Goal: Task Accomplishment & Management: Use online tool/utility

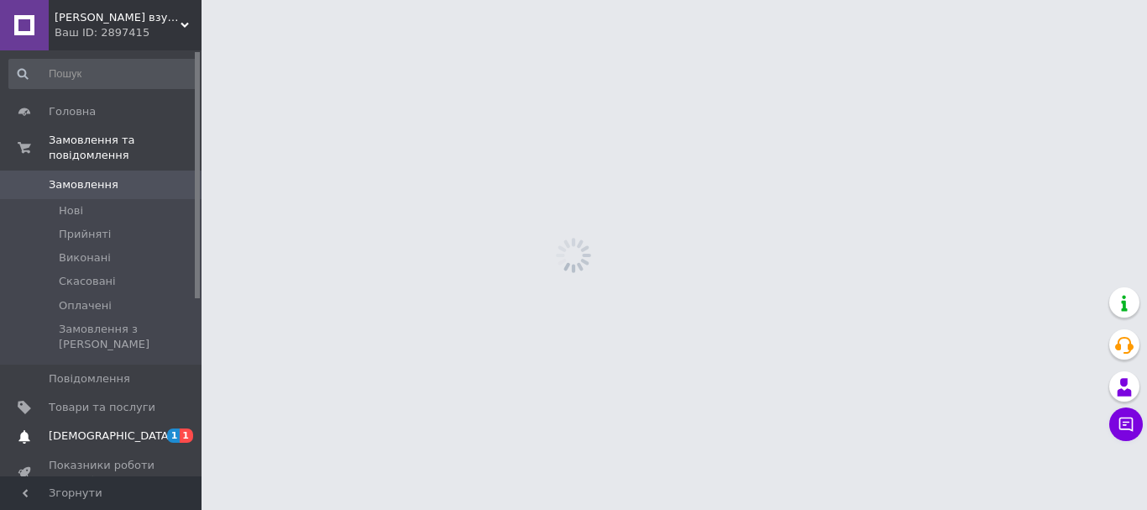
click at [120, 428] on span "[DEMOGRAPHIC_DATA]" at bounding box center [102, 435] width 107 height 15
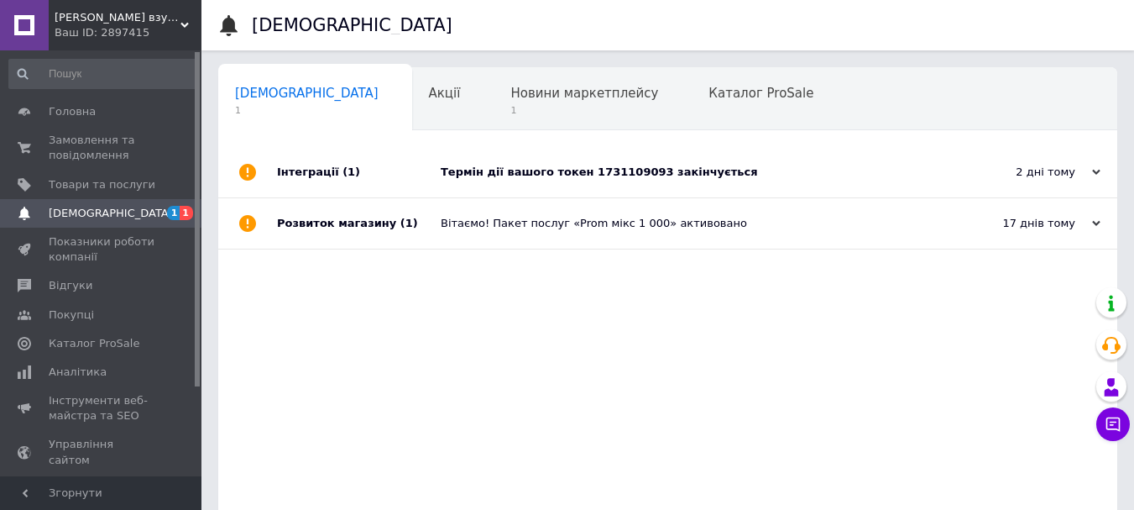
click at [569, 181] on div "Термін дії вашого токен 1731109093 закінчується" at bounding box center [687, 172] width 492 height 50
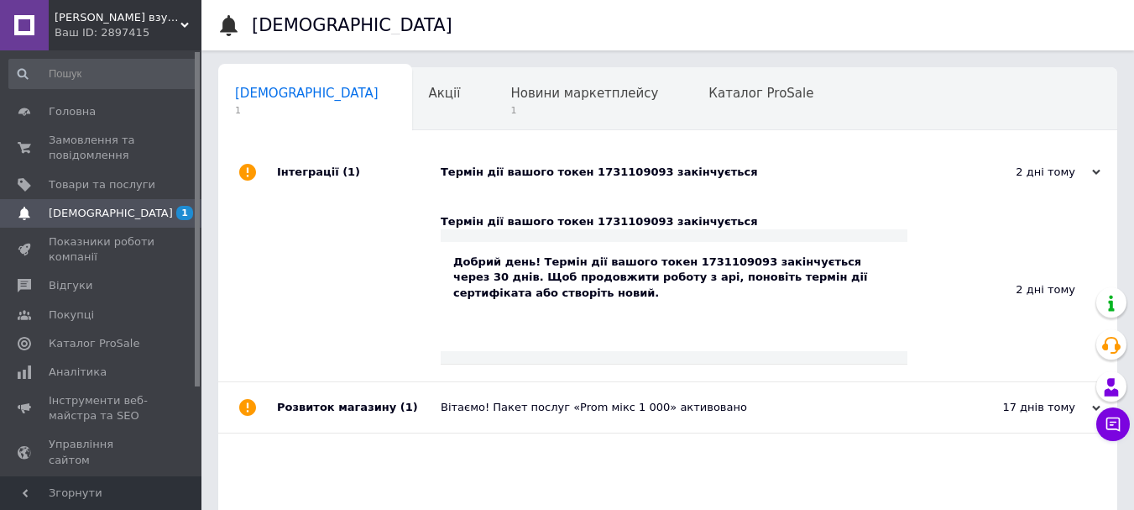
click at [598, 274] on div "Добрий день! Термін дії вашого токен 1731109093 закінчується через 30 днів. Щоб…" at bounding box center [674, 277] width 442 height 46
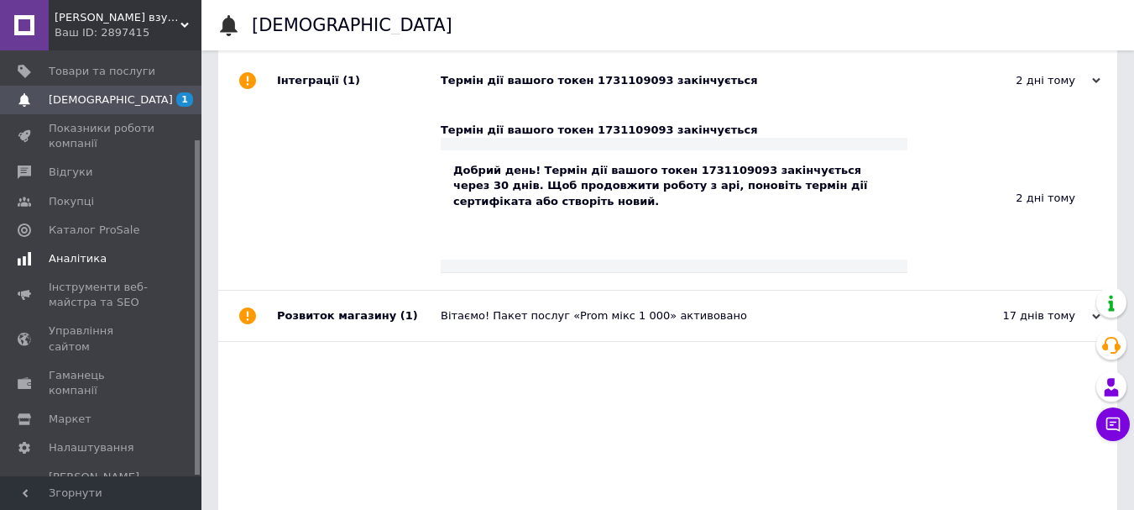
scroll to position [111, 0]
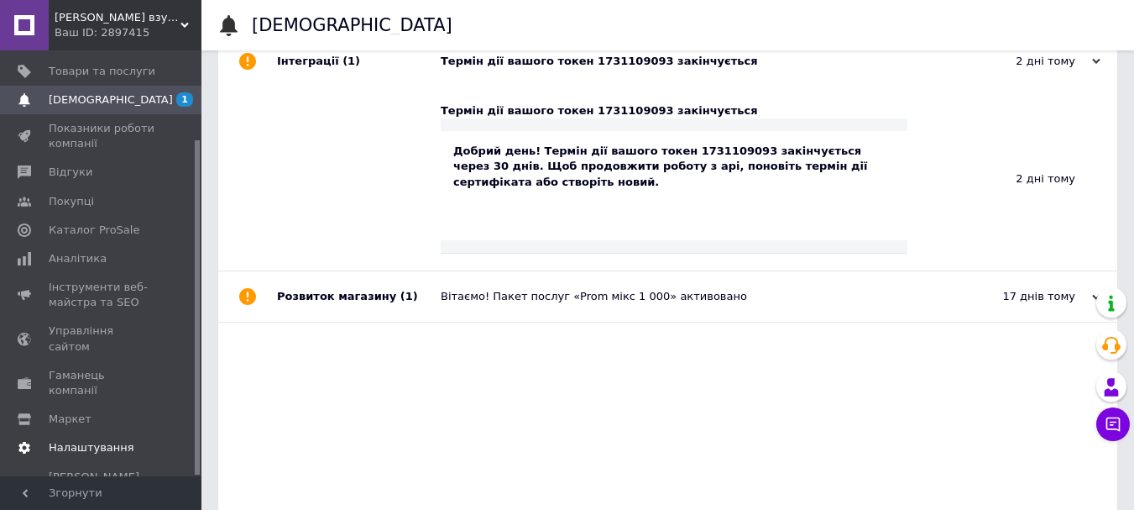
click at [79, 440] on span "Налаштування" at bounding box center [92, 447] width 86 height 15
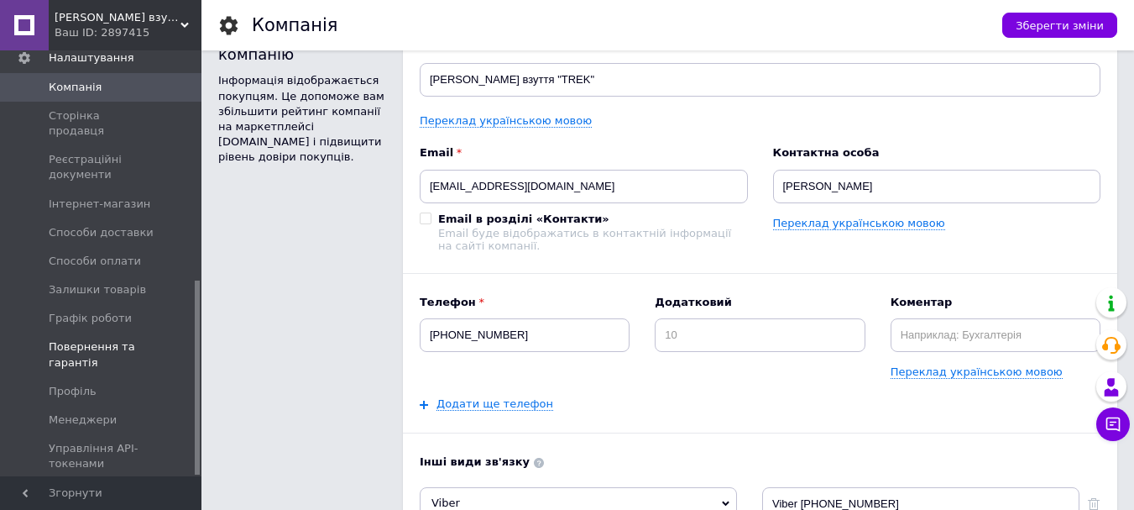
scroll to position [28, 0]
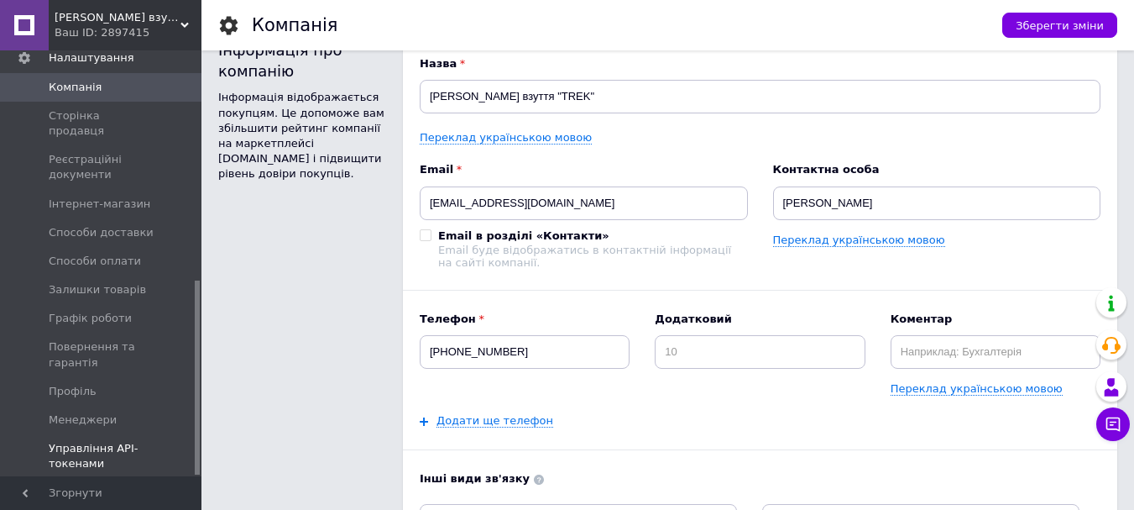
click at [102, 441] on span "Управління API-токенами" at bounding box center [102, 456] width 107 height 30
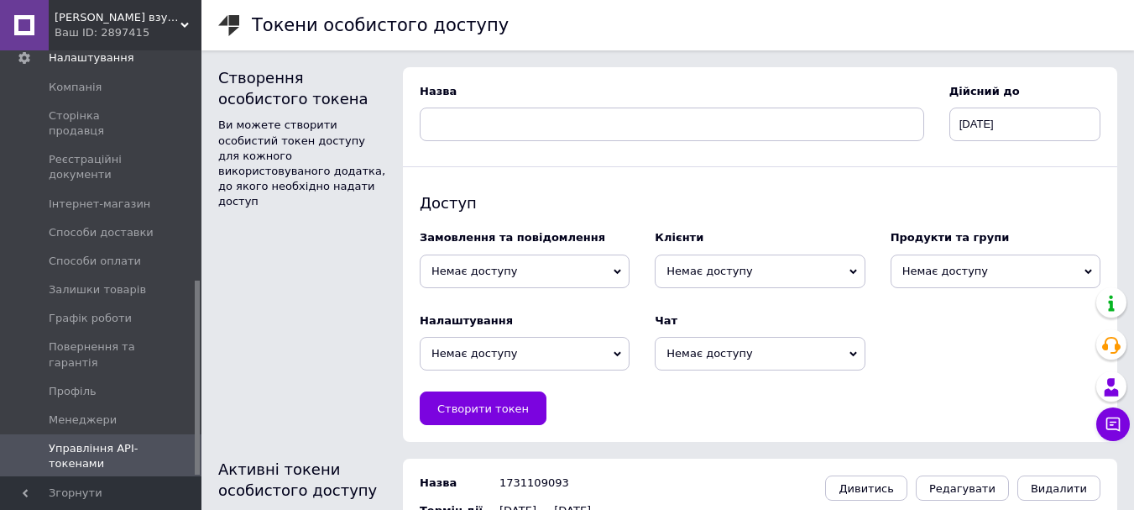
click at [574, 271] on span "Немає доступу" at bounding box center [525, 271] width 210 height 34
click at [580, 184] on div at bounding box center [760, 166] width 714 height 51
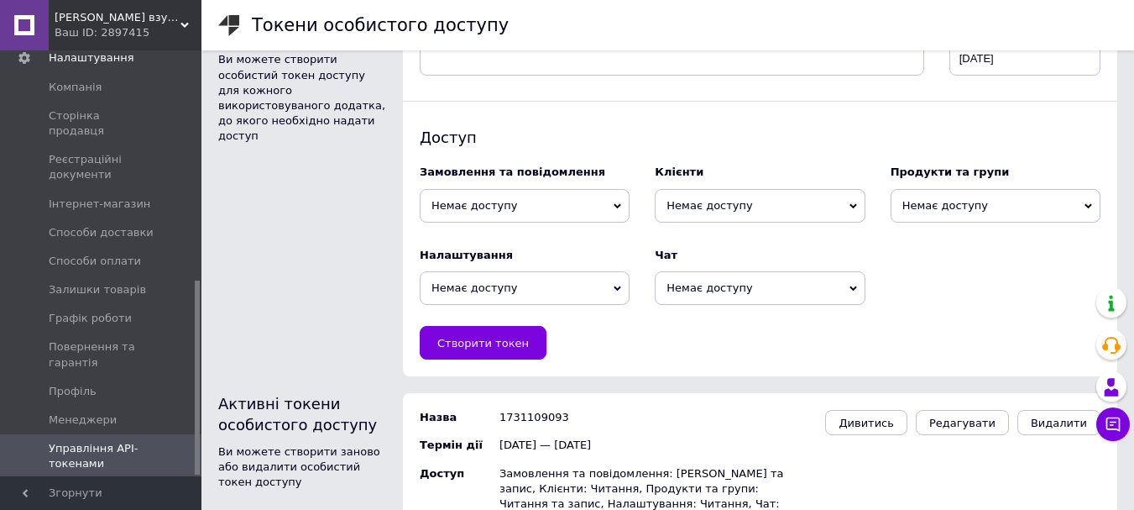
scroll to position [113, 0]
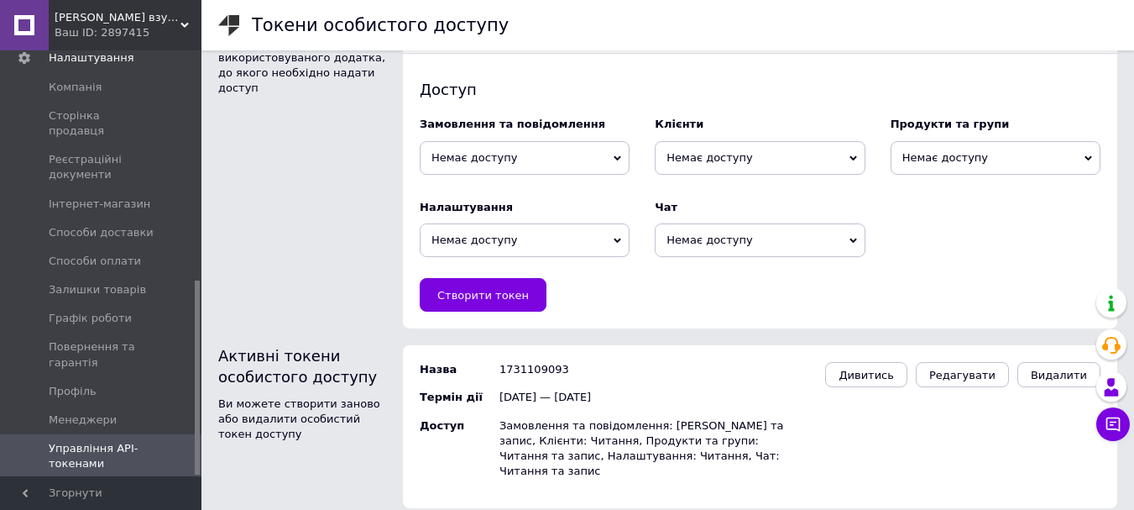
click at [561, 156] on span "Немає доступу" at bounding box center [525, 158] width 210 height 34
click at [517, 217] on li "Читання та запис" at bounding box center [525, 213] width 210 height 24
click at [780, 154] on span "Немає доступу" at bounding box center [760, 158] width 210 height 34
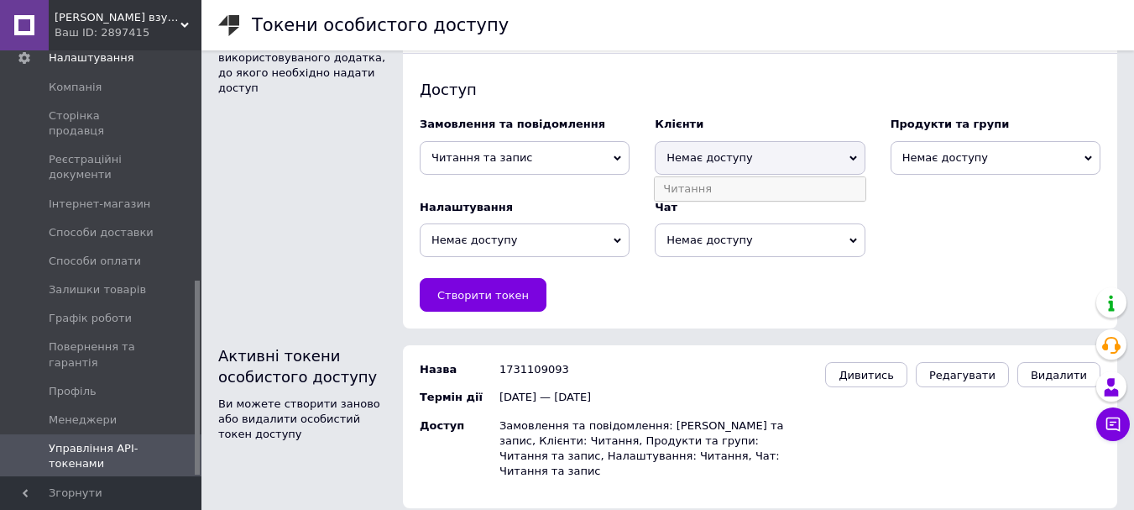
click at [745, 197] on li "Читання" at bounding box center [760, 189] width 210 height 24
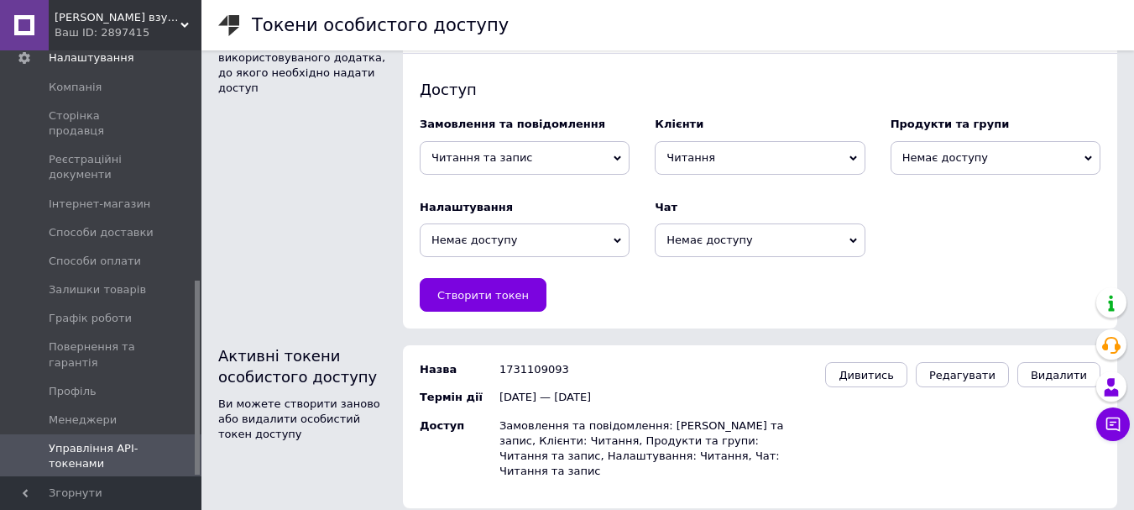
click at [1007, 155] on span "Немає доступу" at bounding box center [996, 158] width 210 height 34
click at [991, 205] on li "Читання та запис" at bounding box center [996, 213] width 210 height 24
click at [563, 238] on span "Немає доступу" at bounding box center [525, 240] width 210 height 34
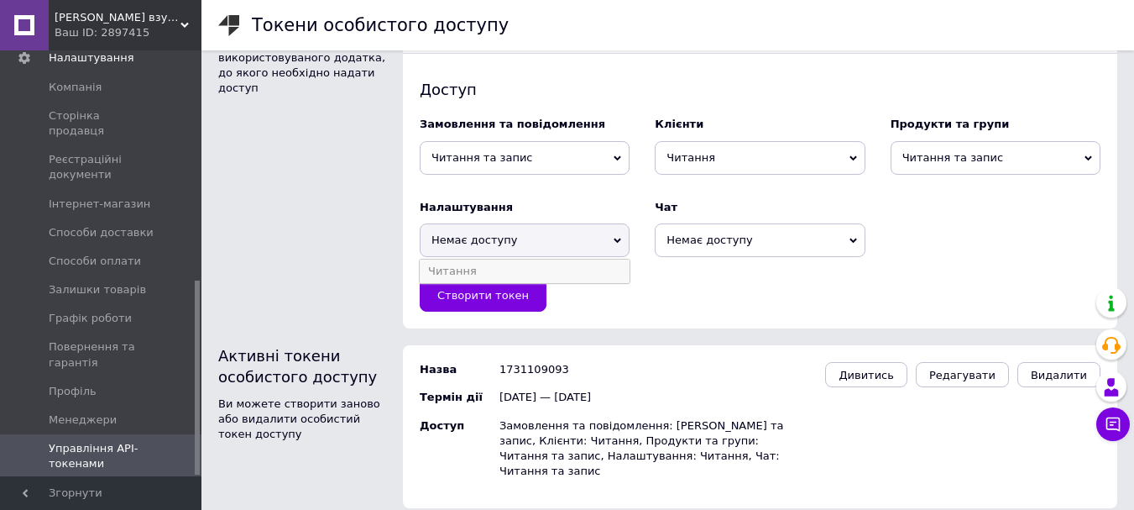
click at [547, 271] on li "Читання" at bounding box center [525, 271] width 210 height 24
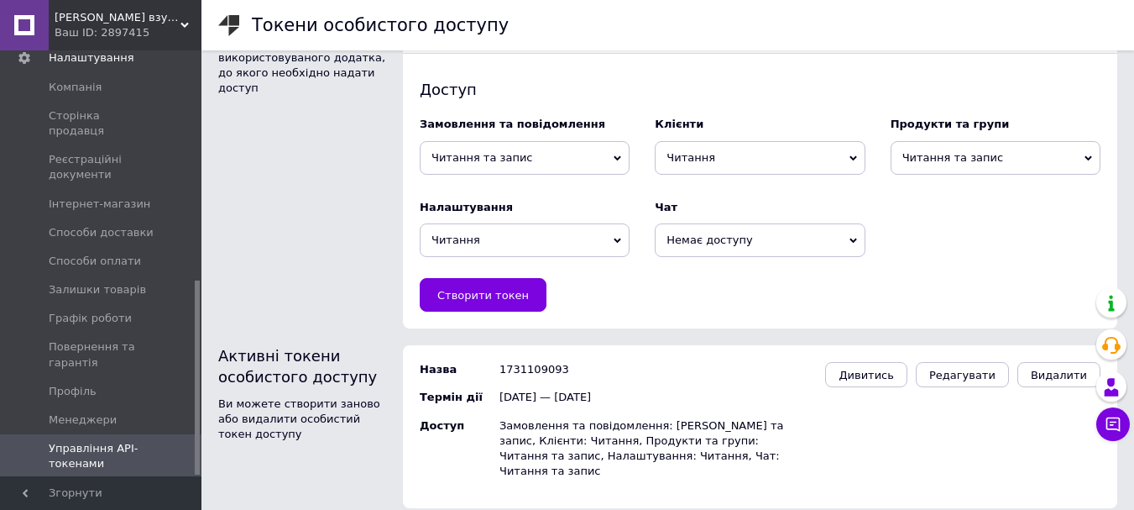
click at [719, 235] on span "Немає доступу" at bounding box center [760, 240] width 210 height 34
click at [726, 294] on li "Читання та запис" at bounding box center [760, 295] width 210 height 24
click at [499, 298] on span "Створити токен" at bounding box center [483, 295] width 92 height 13
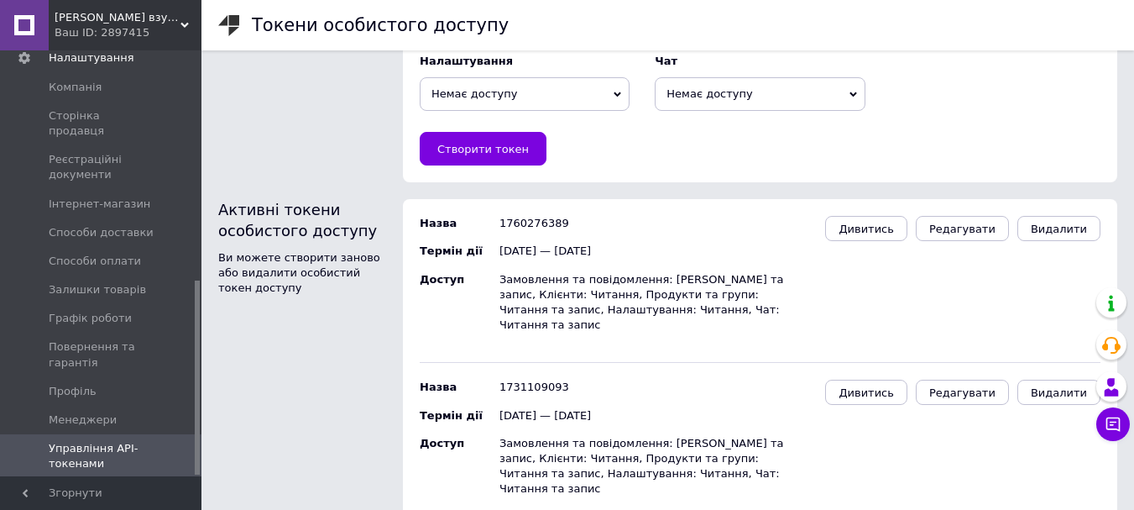
scroll to position [262, 0]
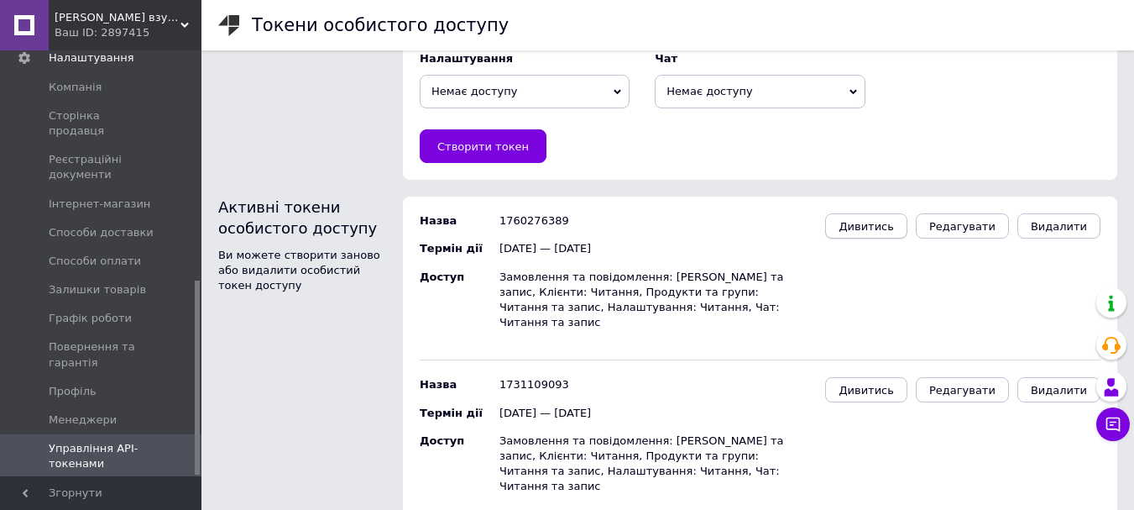
click at [882, 224] on span "Дивитись" at bounding box center [866, 226] width 55 height 13
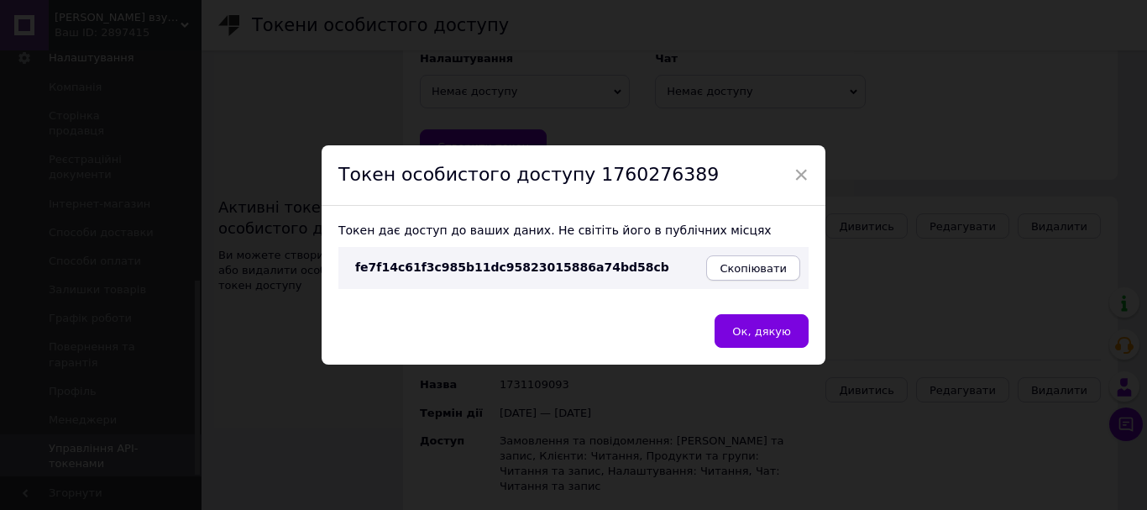
click at [766, 267] on span "Скопіювати" at bounding box center [752, 268] width 67 height 13
click at [767, 322] on button "Ок, дякую" at bounding box center [761, 331] width 94 height 34
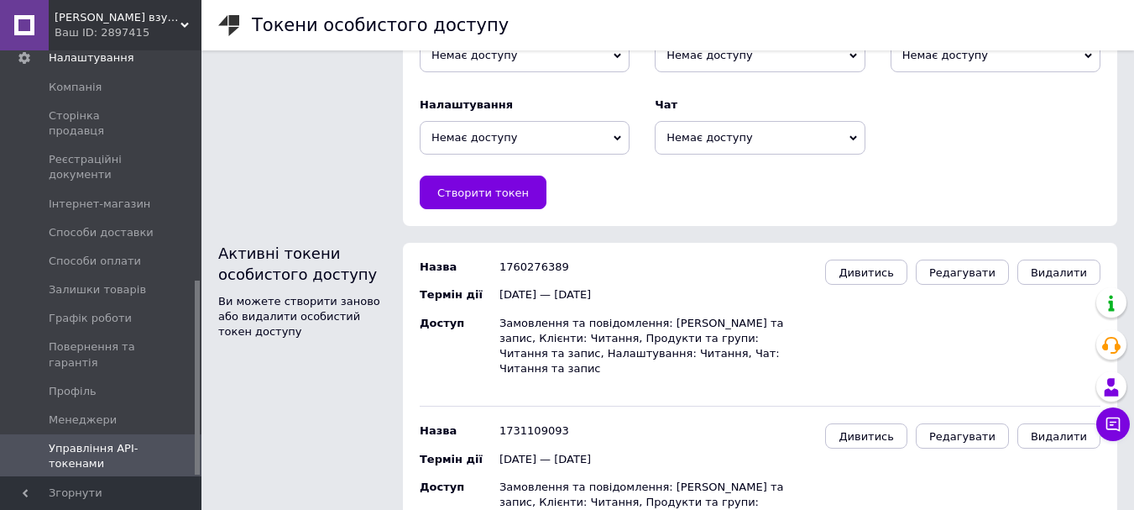
scroll to position [217, 0]
click at [881, 265] on span "Дивитись" at bounding box center [866, 271] width 55 height 13
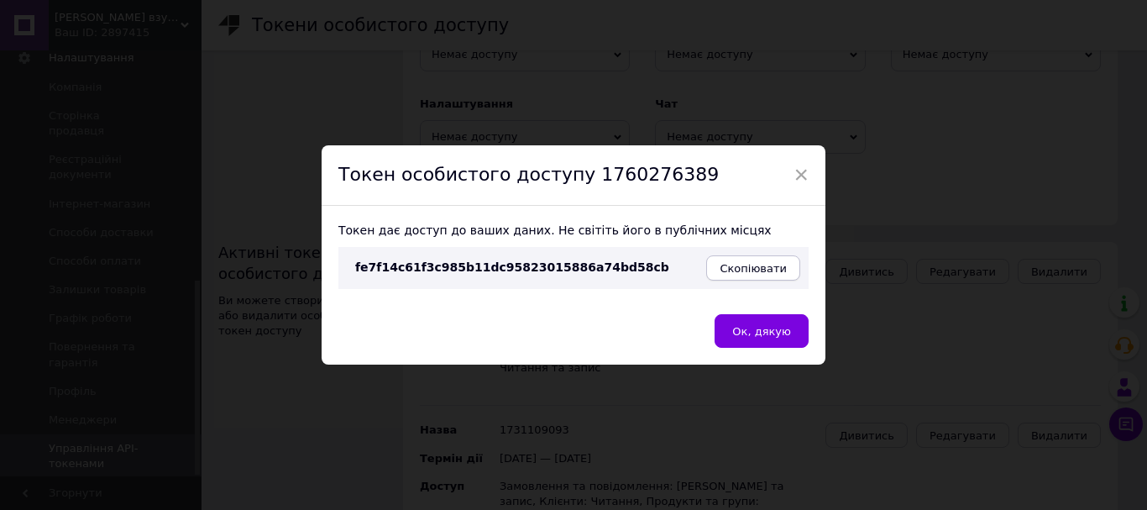
click at [739, 264] on span "Скопіювати" at bounding box center [752, 268] width 67 height 13
click at [766, 331] on span "Ок, дякую" at bounding box center [761, 331] width 59 height 13
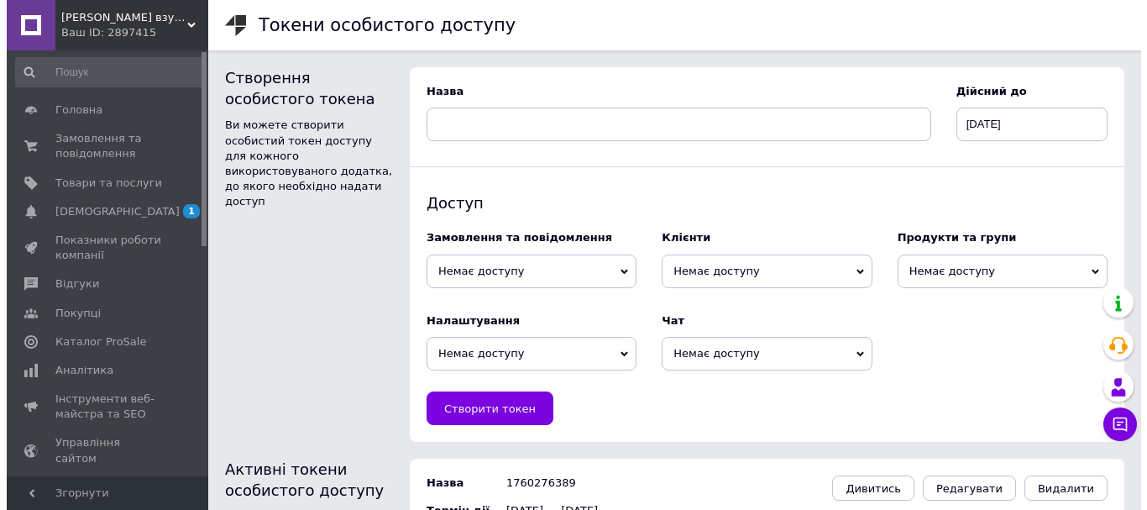
scroll to position [0, 0]
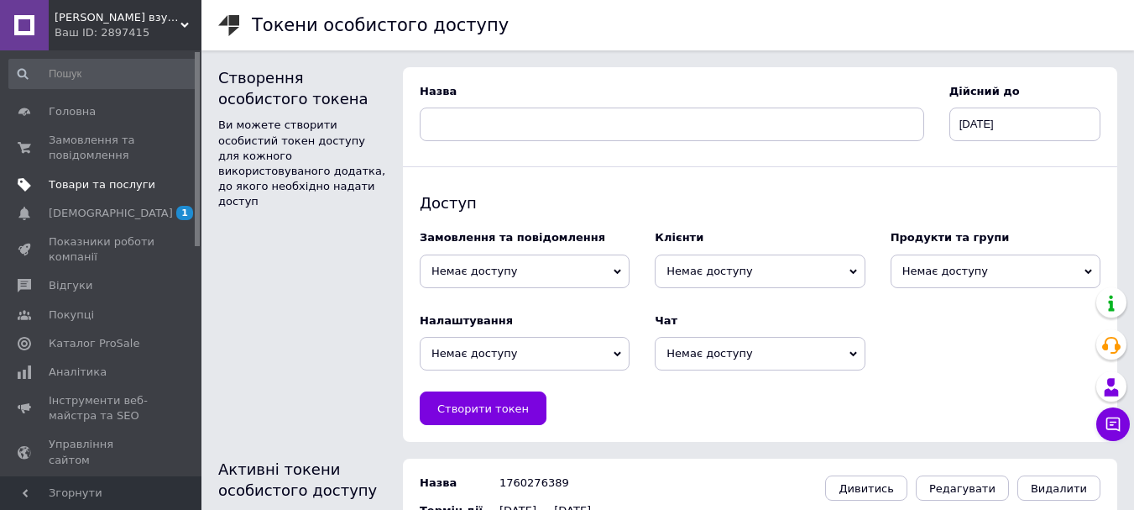
click at [60, 177] on span "Товари та послуги" at bounding box center [102, 184] width 107 height 15
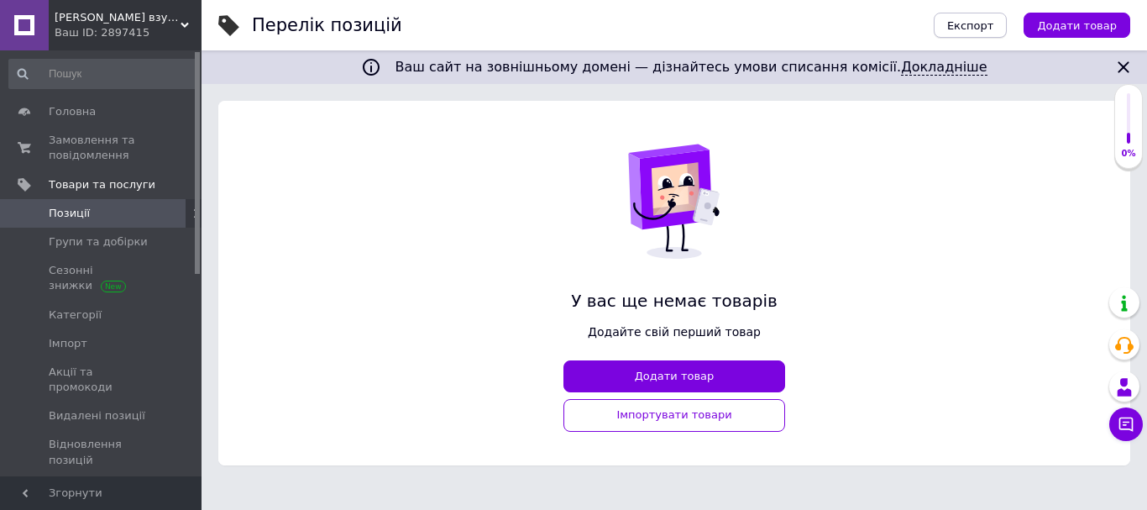
click at [994, 29] on span "Експорт" at bounding box center [970, 25] width 47 height 13
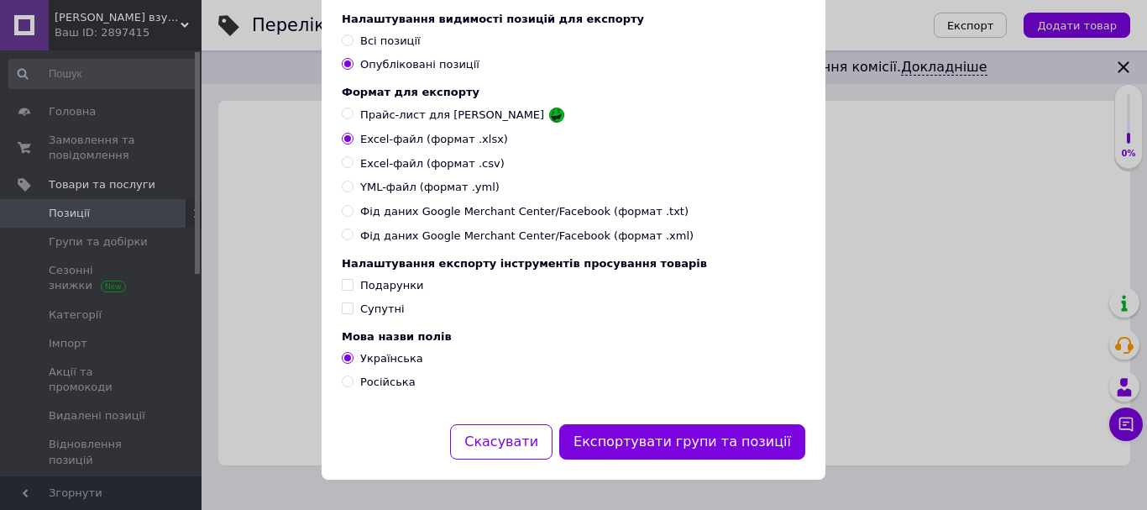
scroll to position [245, 0]
click at [342, 182] on input "YML-файл (формат .yml)" at bounding box center [347, 185] width 11 height 11
radio input "true"
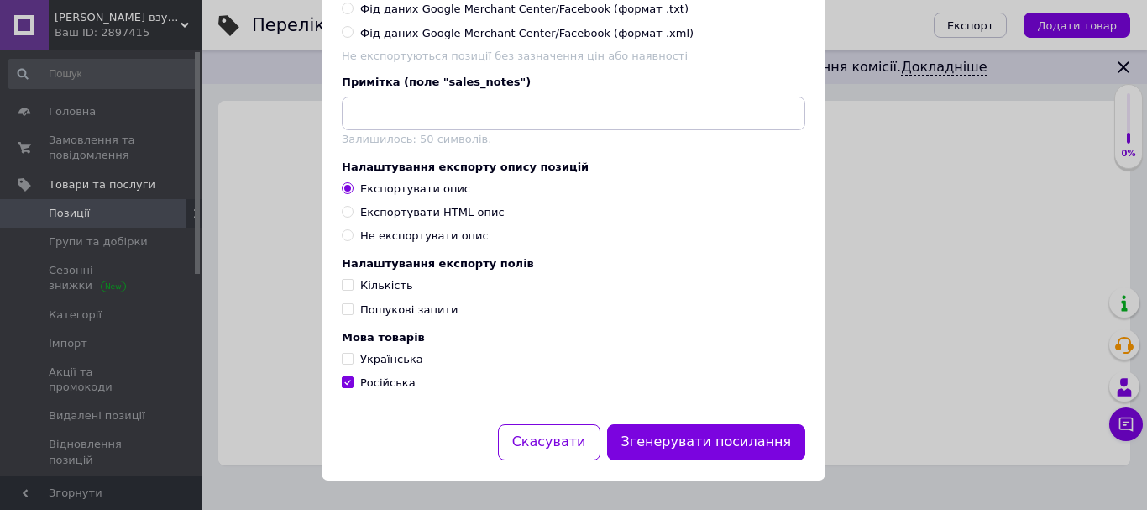
scroll to position [456, 0]
click at [342, 358] on input "Українська" at bounding box center [347, 357] width 11 height 11
checkbox input "true"
click at [342, 380] on input "Російська" at bounding box center [347, 380] width 11 height 11
checkbox input "false"
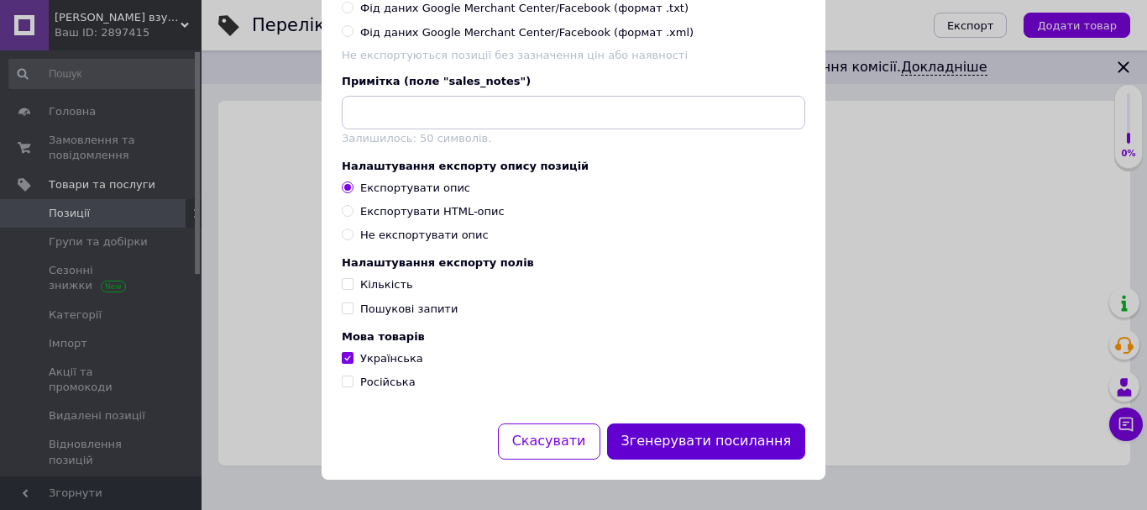
click at [733, 439] on button "Згенерувати посилання" at bounding box center [706, 441] width 199 height 36
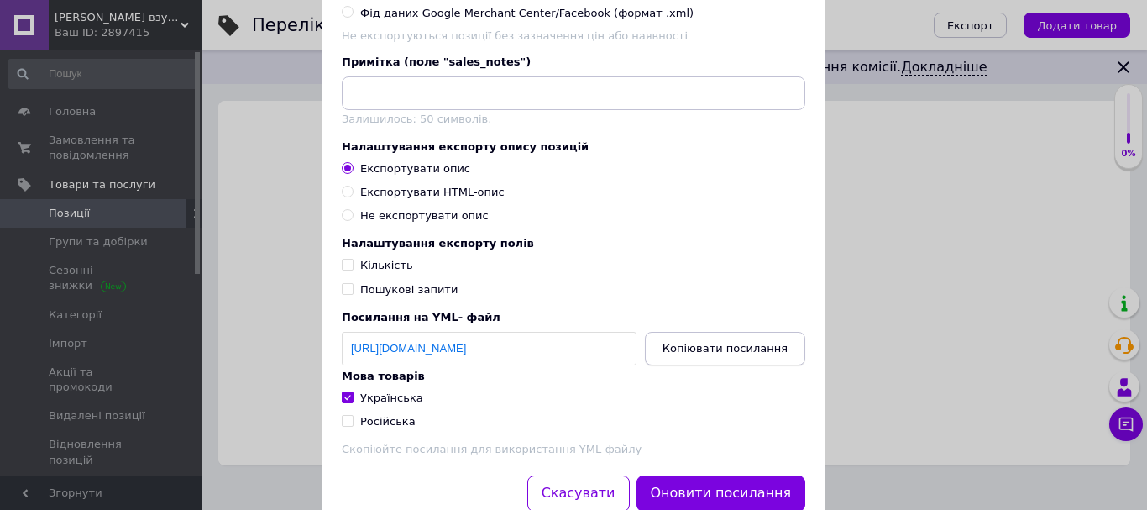
click at [696, 354] on span "Копіювати посилання" at bounding box center [724, 348] width 125 height 13
click at [721, 354] on span "Копіювати посилання" at bounding box center [724, 348] width 125 height 13
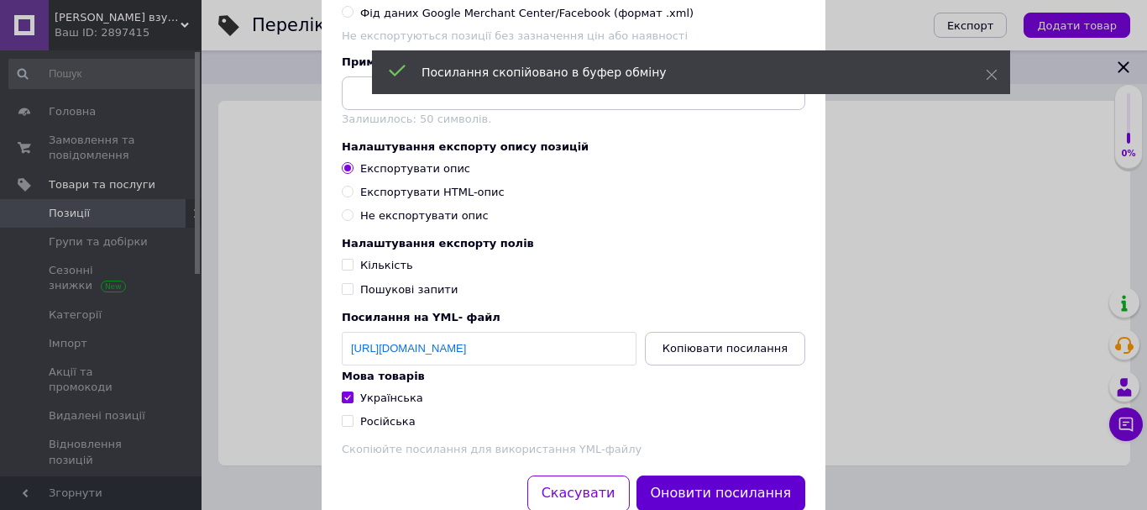
click at [710, 501] on button "Оновити посилання" at bounding box center [721, 493] width 170 height 36
